Goal: Go to known website: Access a specific website the user already knows

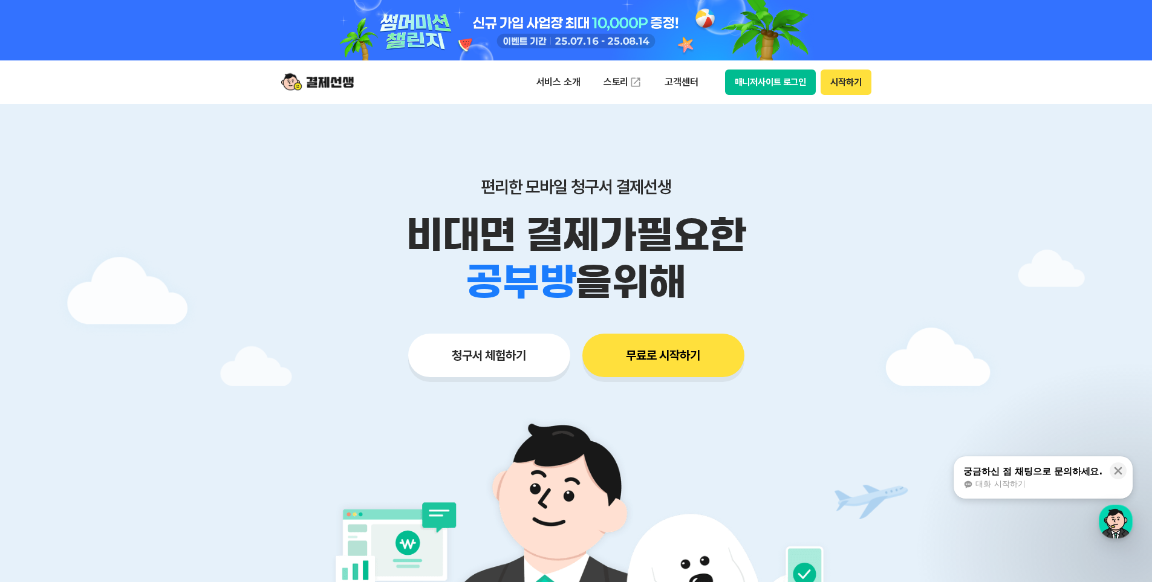
click at [851, 83] on button "시작하기" at bounding box center [845, 82] width 50 height 25
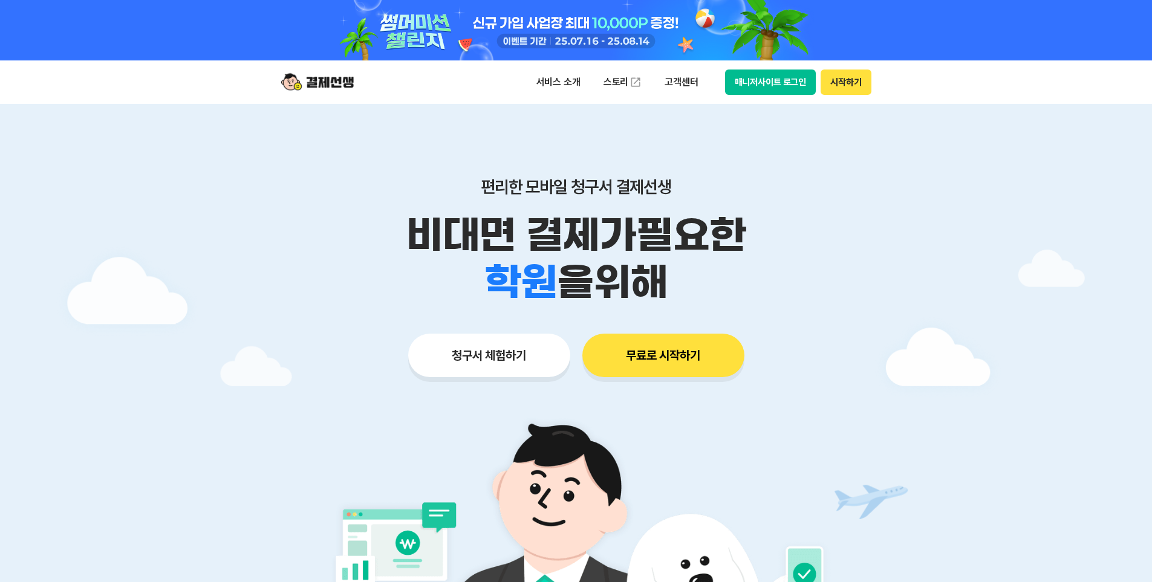
click at [779, 86] on button "매니저사이트 로그인" at bounding box center [770, 82] width 91 height 25
